Goal: Task Accomplishment & Management: Manage account settings

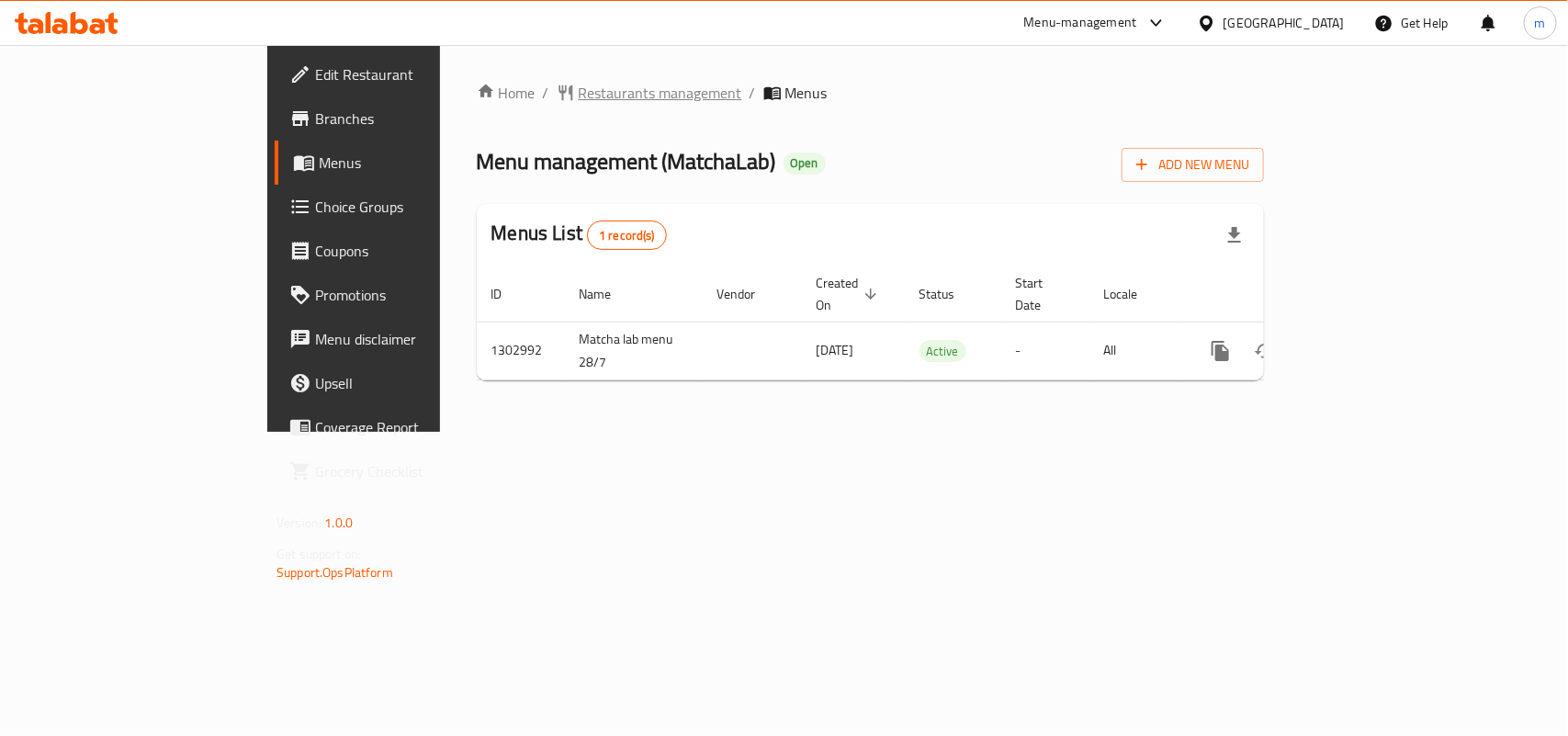
click at [579, 100] on span "Restaurants management" at bounding box center [660, 92] width 164 height 22
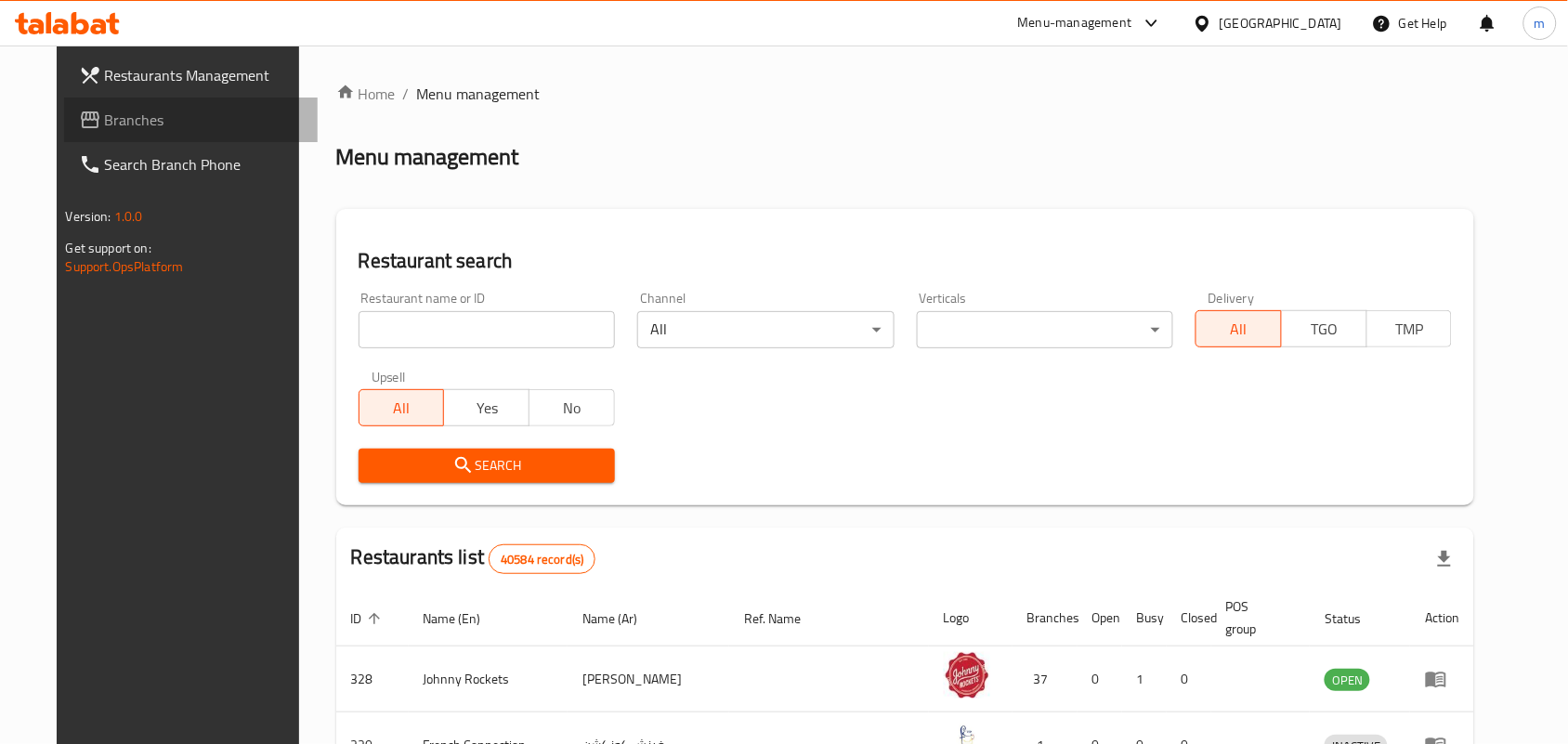
click at [105, 121] on span "Branches" at bounding box center [204, 119] width 199 height 22
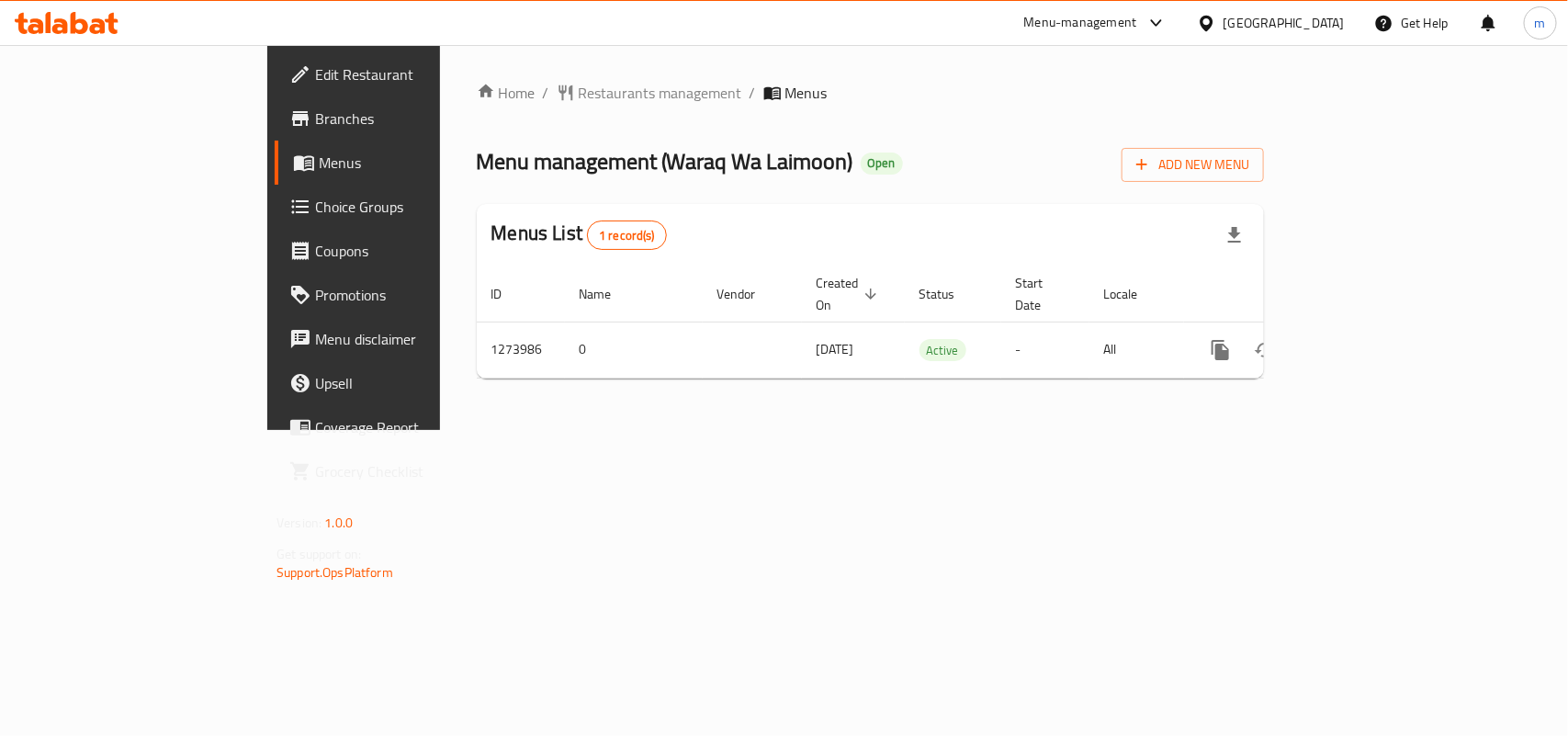
click at [1251, 25] on div "[GEOGRAPHIC_DATA]" at bounding box center [1284, 22] width 122 height 20
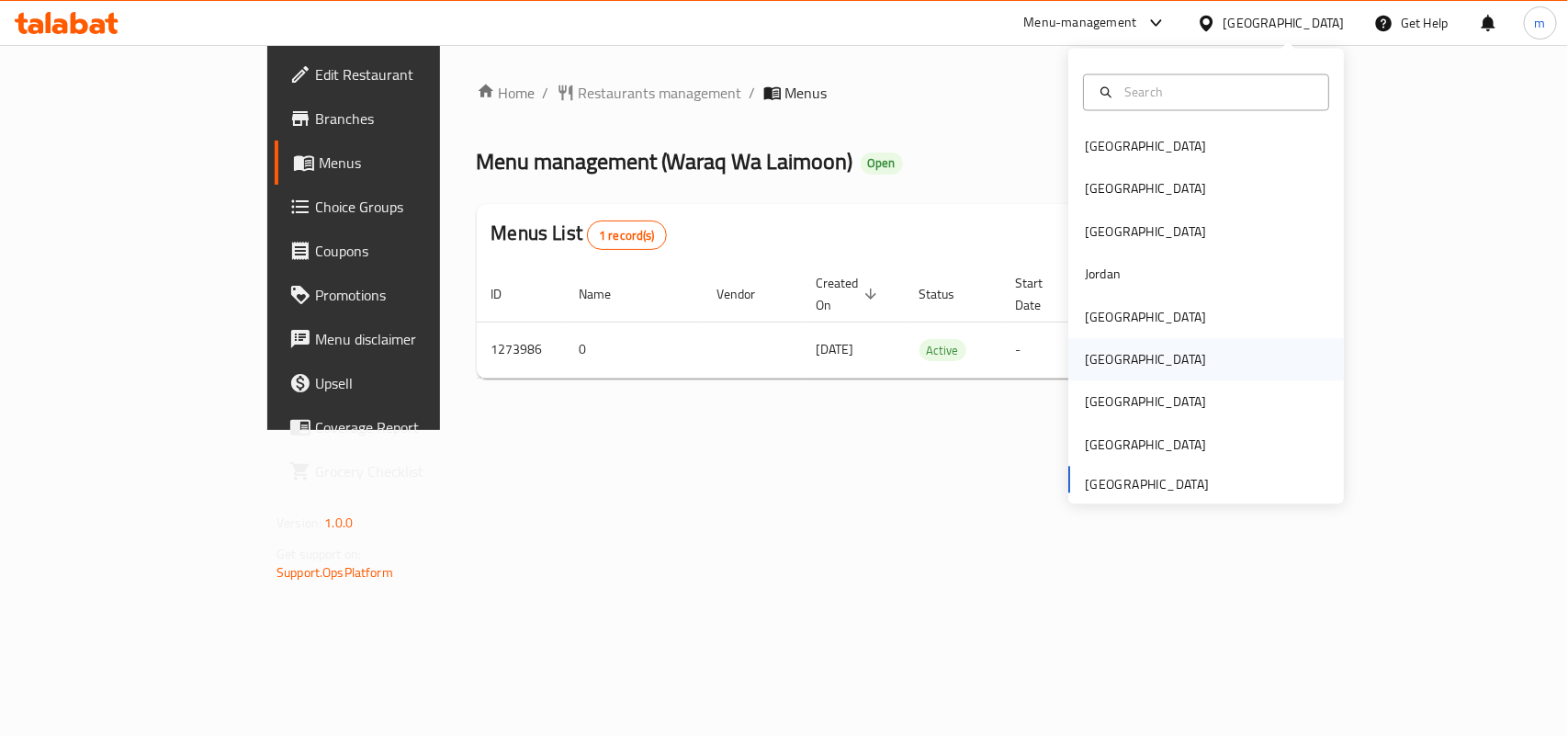
click at [1127, 356] on div "Oman" at bounding box center [1207, 360] width 276 height 42
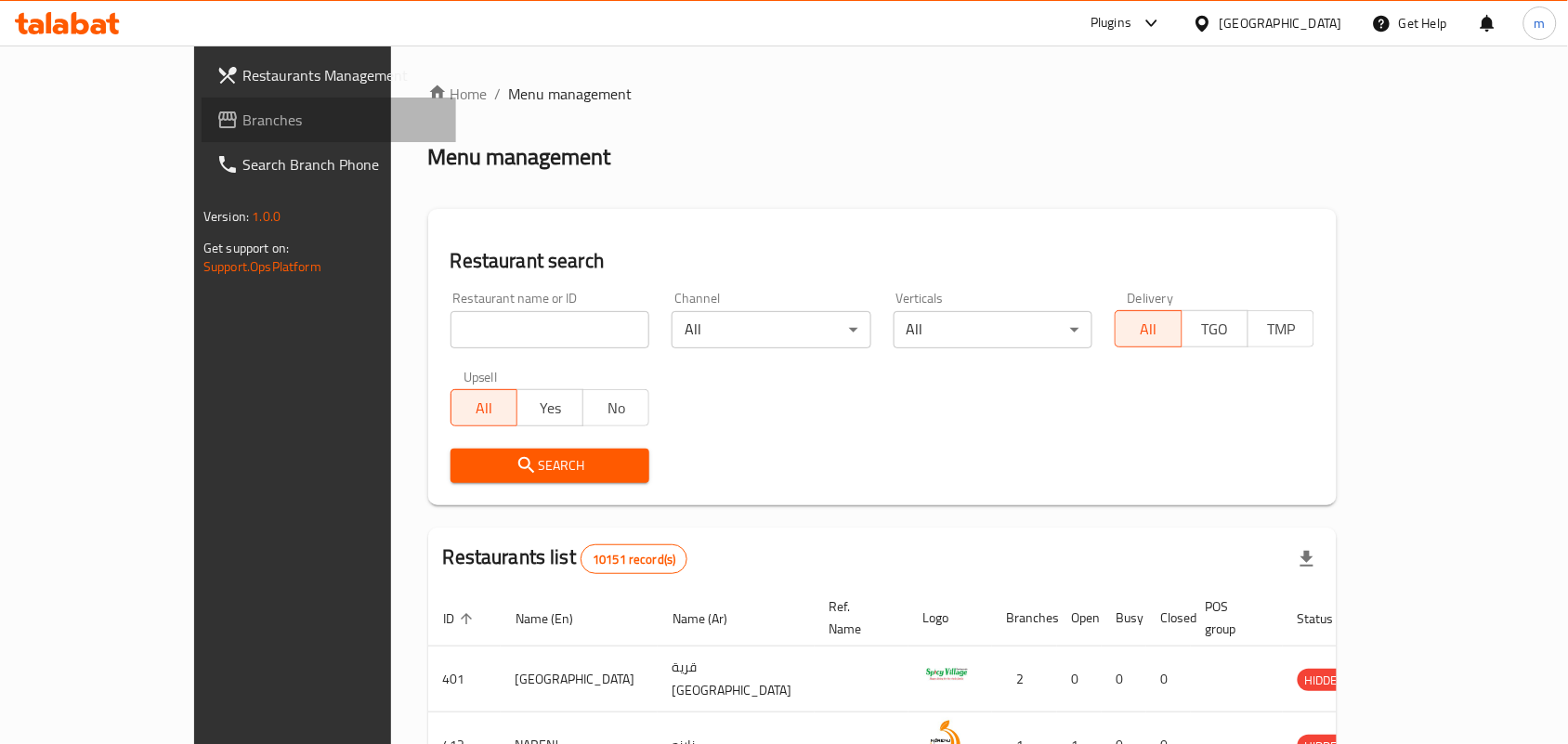
click at [242, 125] on span "Branches" at bounding box center [341, 119] width 199 height 22
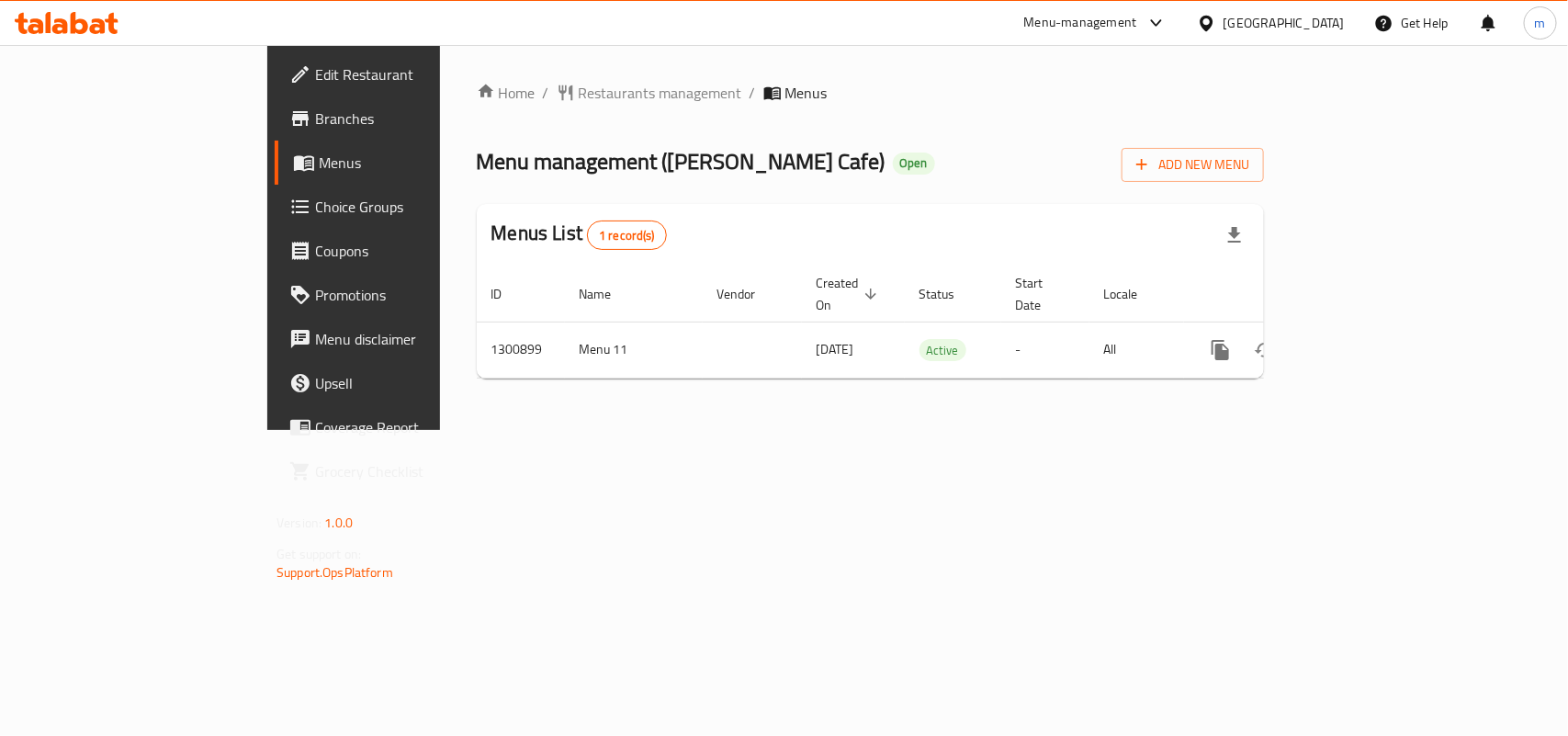
click at [1224, 29] on div at bounding box center [1211, 22] width 27 height 20
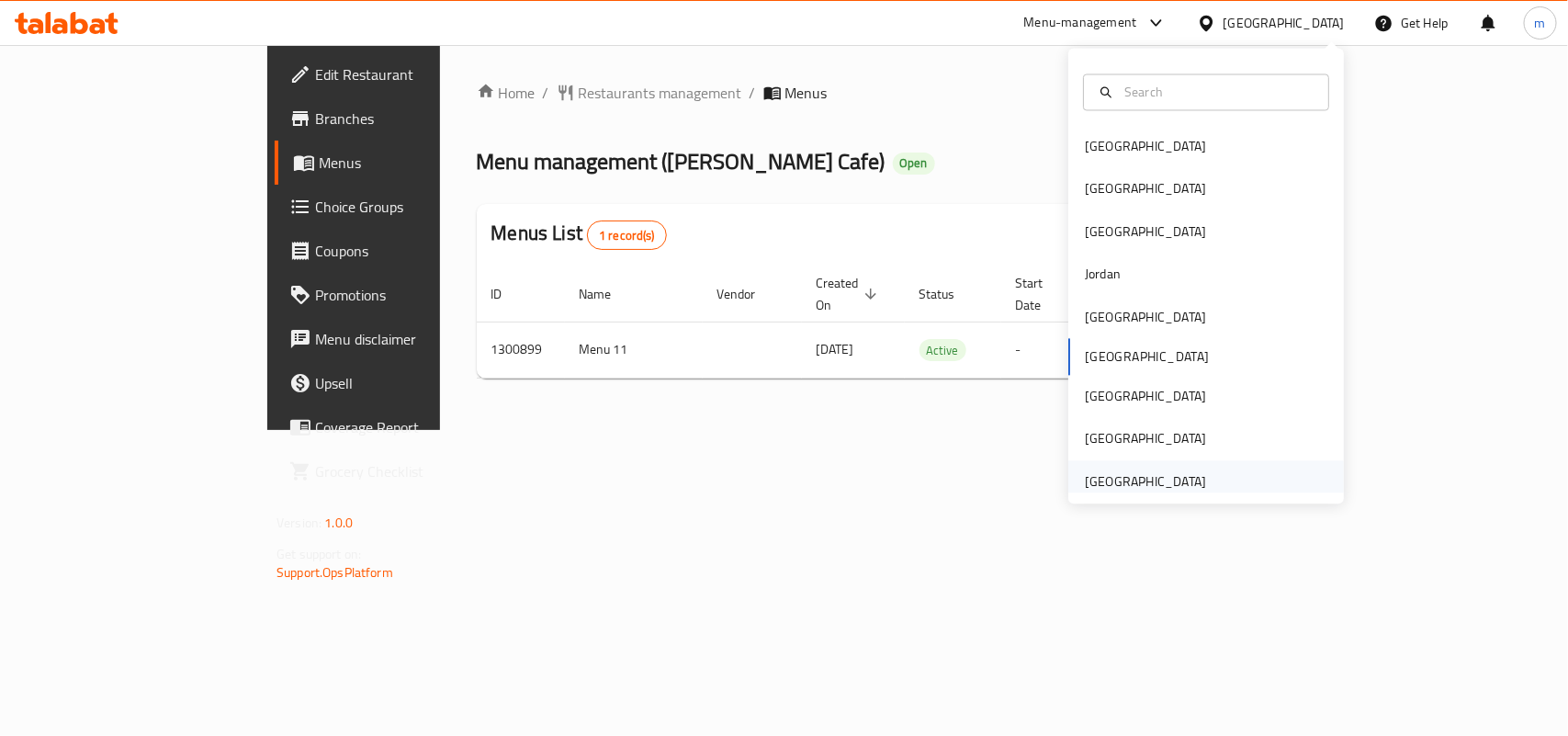
click at [1125, 475] on div "[GEOGRAPHIC_DATA]" at bounding box center [1145, 481] width 122 height 20
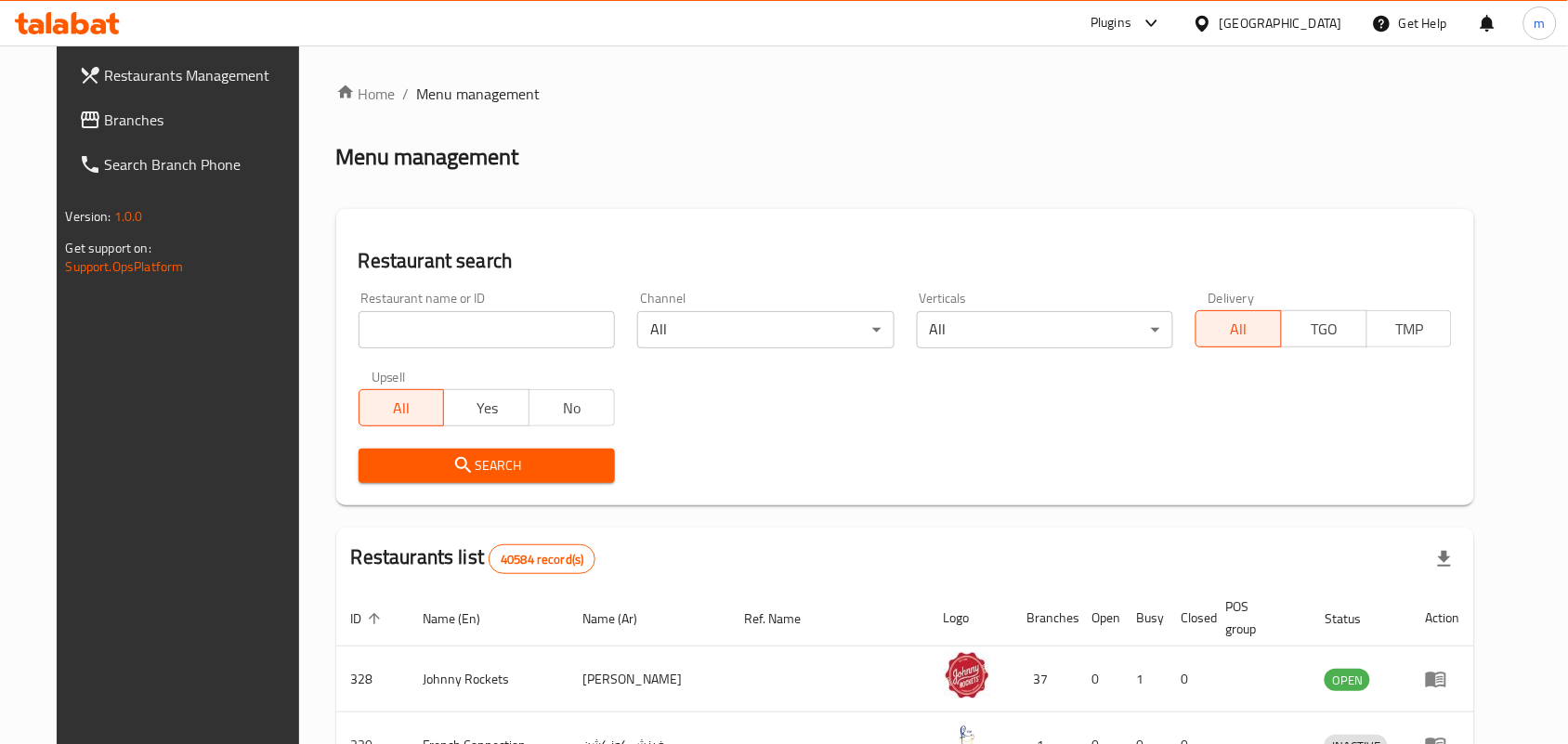
click at [128, 100] on link "Branches" at bounding box center [191, 120] width 255 height 45
